Goal: Task Accomplishment & Management: Complete application form

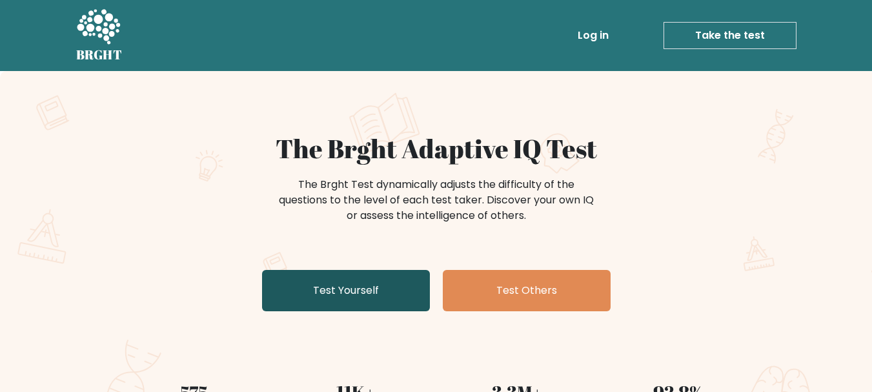
click at [347, 276] on link "Test Yourself" at bounding box center [346, 290] width 168 height 41
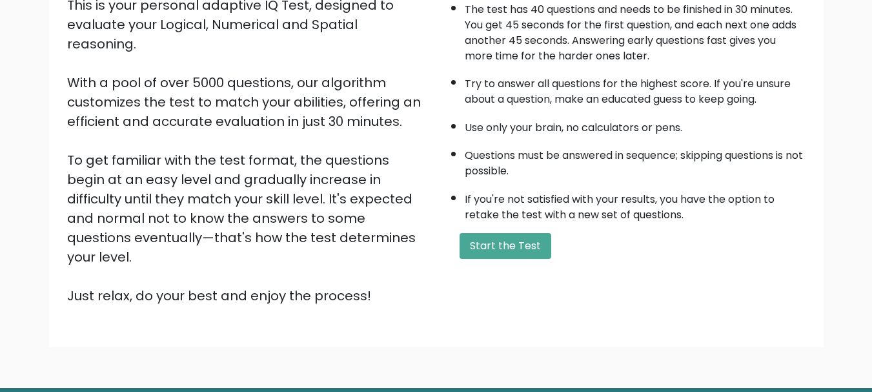
scroll to position [148, 0]
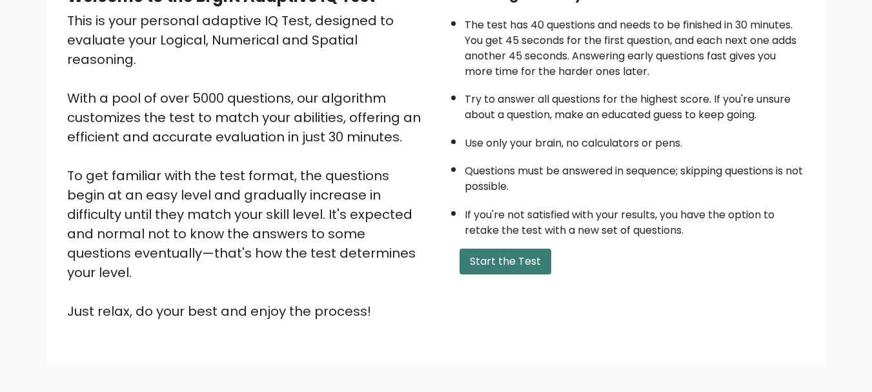
click at [474, 257] on button "Start the Test" at bounding box center [505, 261] width 92 height 26
click at [490, 261] on button "Start the Test" at bounding box center [505, 261] width 92 height 26
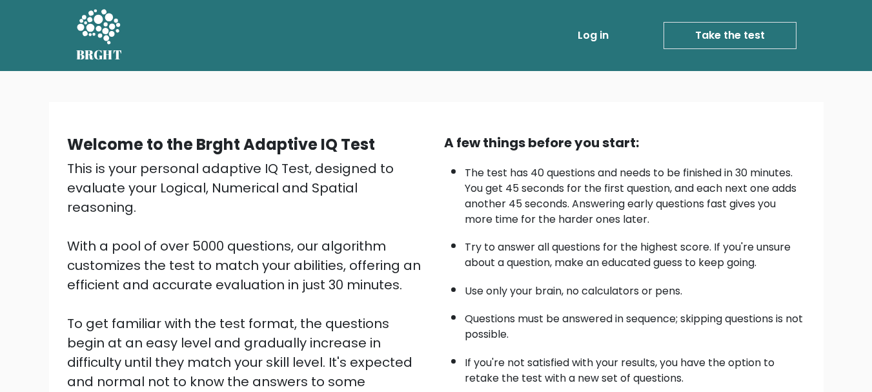
scroll to position [26, 0]
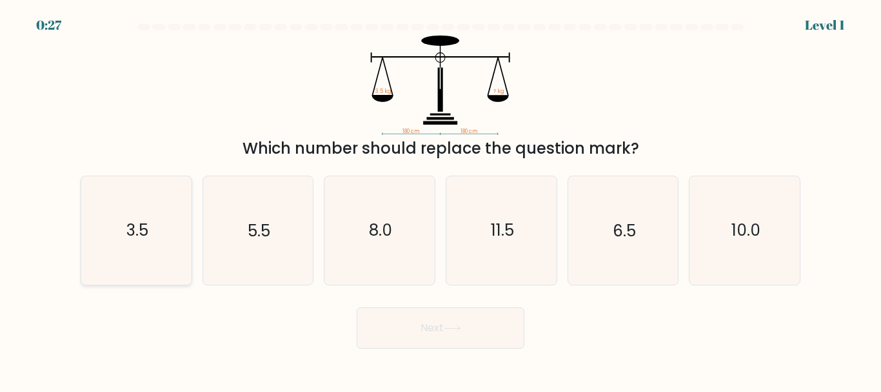
click at [85, 248] on icon "3.5" at bounding box center [137, 230] width 108 height 108
click at [441, 199] on input "a. 3.5" at bounding box center [441, 197] width 1 height 3
radio input "true"
click at [448, 342] on button "Next" at bounding box center [441, 327] width 168 height 41
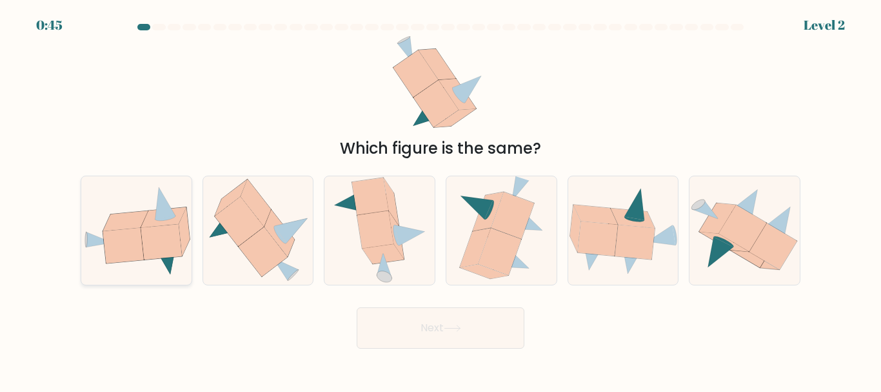
click at [127, 249] on icon at bounding box center [123, 245] width 41 height 35
click at [441, 199] on input "a." at bounding box center [441, 197] width 1 height 3
radio input "true"
click at [406, 319] on button "Next" at bounding box center [441, 327] width 168 height 41
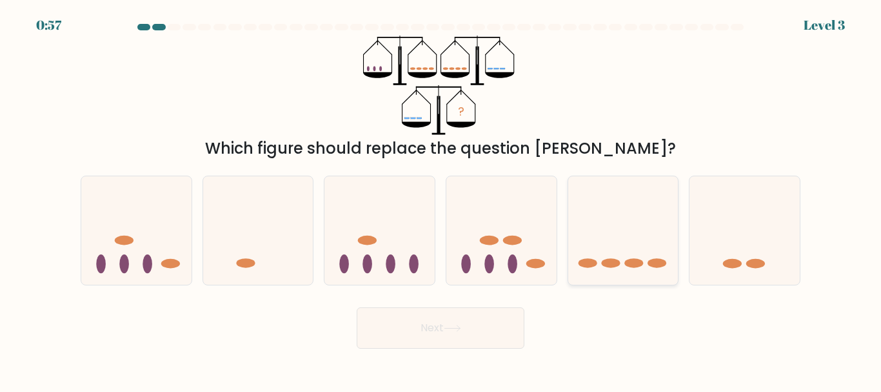
click at [625, 254] on icon at bounding box center [624, 230] width 110 height 91
click at [441, 199] on input "e." at bounding box center [441, 197] width 1 height 3
radio input "true"
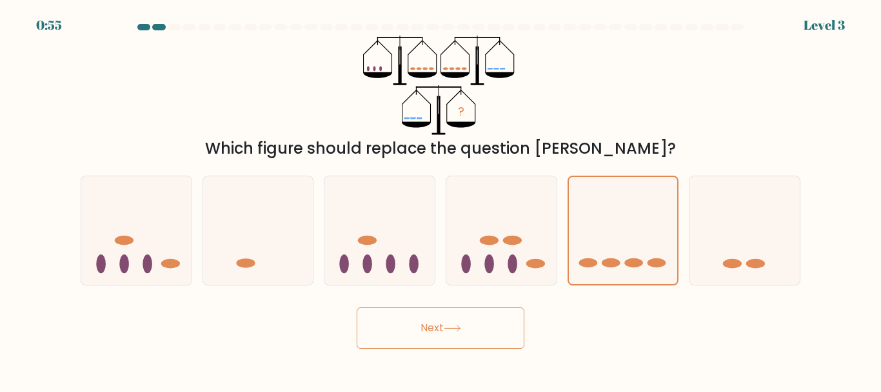
click at [451, 321] on button "Next" at bounding box center [441, 327] width 168 height 41
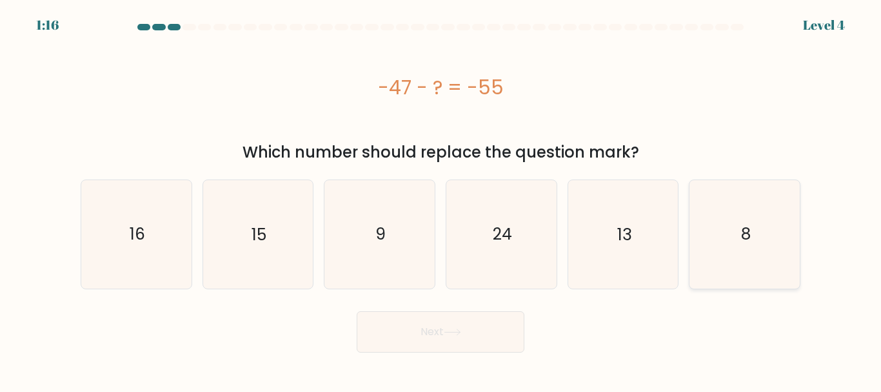
click at [751, 239] on text "8" at bounding box center [746, 234] width 10 height 23
click at [441, 199] on input "f. 8" at bounding box center [441, 197] width 1 height 3
radio input "true"
click at [436, 340] on button "Next" at bounding box center [441, 331] width 168 height 41
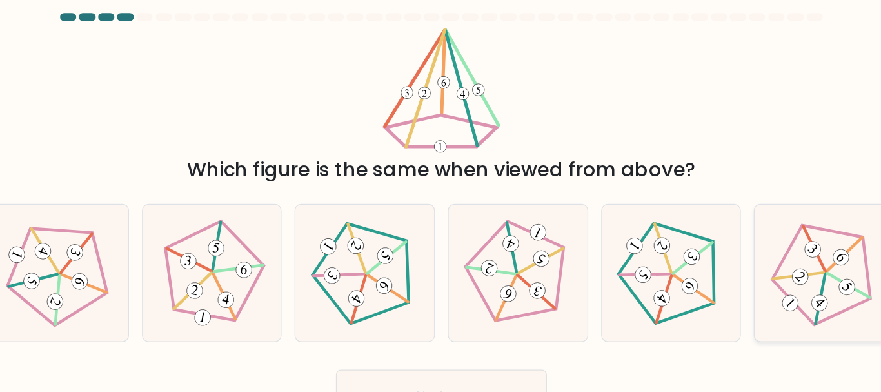
click at [733, 261] on icon at bounding box center [745, 230] width 86 height 86
click at [441, 199] on input "f." at bounding box center [441, 197] width 1 height 3
radio input "true"
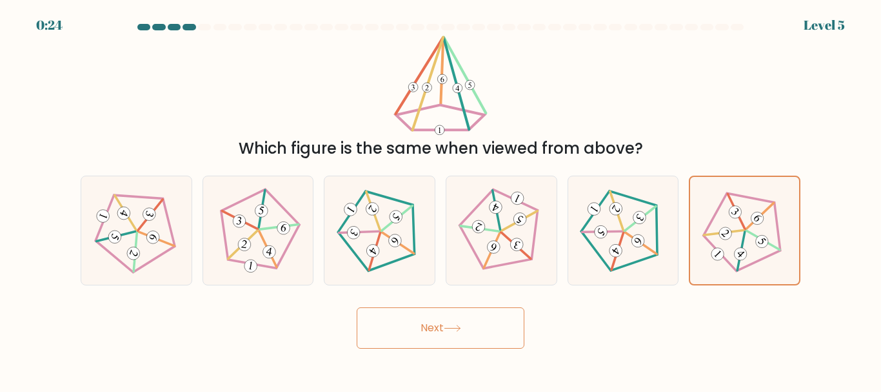
click at [512, 330] on button "Next" at bounding box center [441, 327] width 168 height 41
